Goal: Task Accomplishment & Management: Use online tool/utility

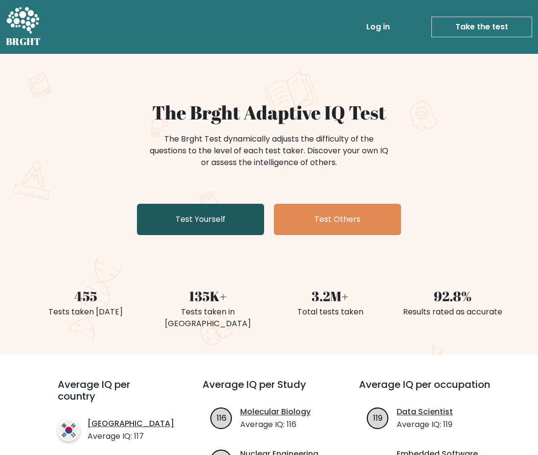
click at [213, 219] on link "Test Yourself" at bounding box center [200, 219] width 127 height 31
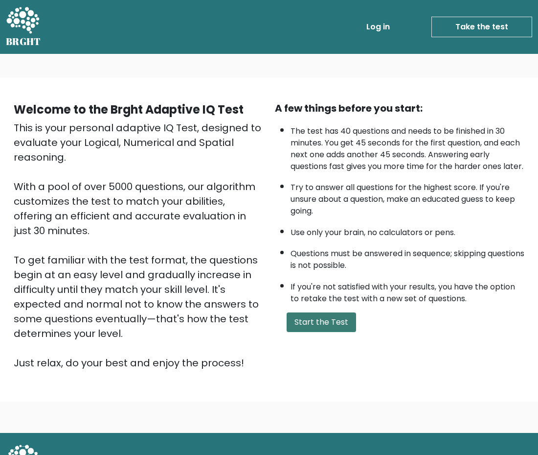
click at [309, 330] on button "Start the Test" at bounding box center [321, 322] width 69 height 20
